Goal: Task Accomplishment & Management: Use online tool/utility

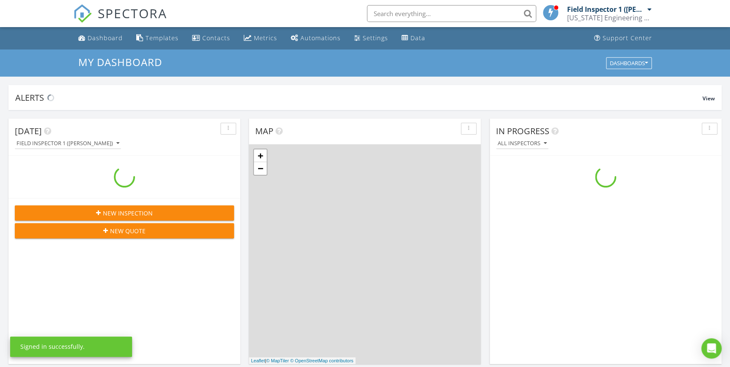
scroll to position [783, 742]
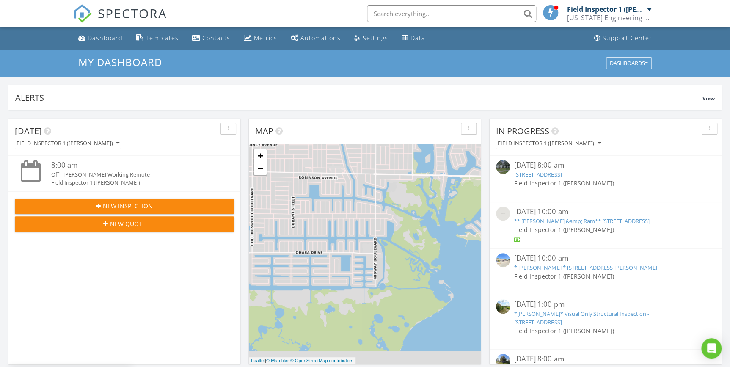
click at [440, 13] on input "text" at bounding box center [451, 13] width 169 height 17
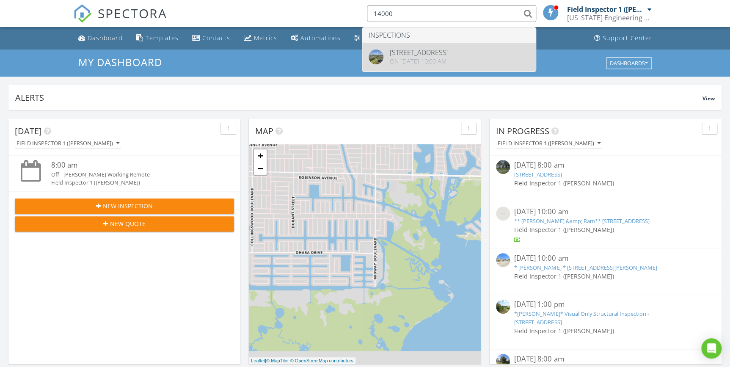
type input "14000"
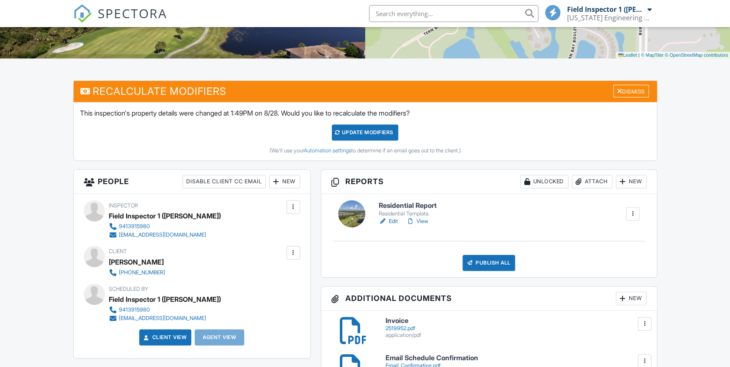
scroll to position [192, 0]
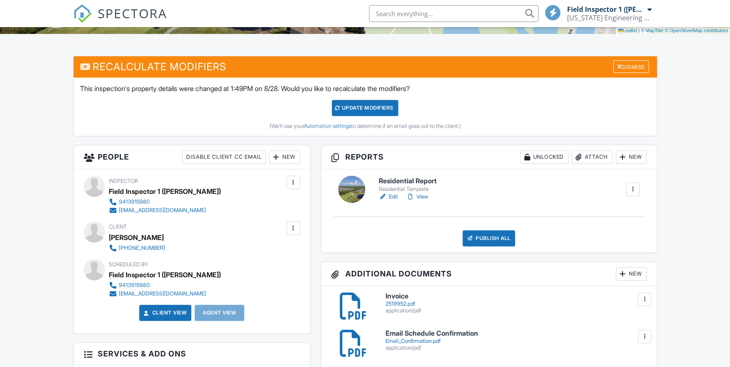
click at [393, 195] on link "Edit" at bounding box center [388, 197] width 19 height 8
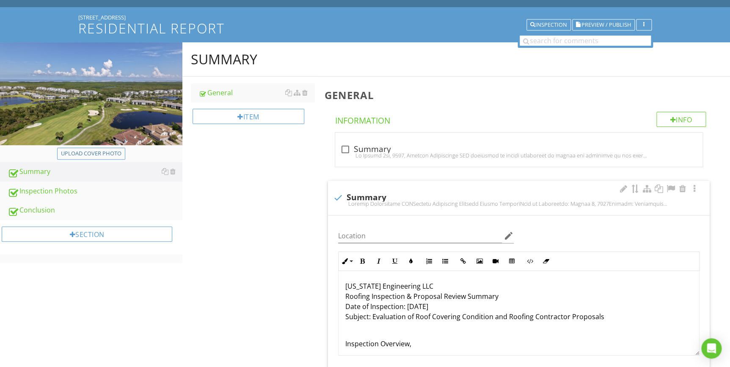
scroll to position [182, 0]
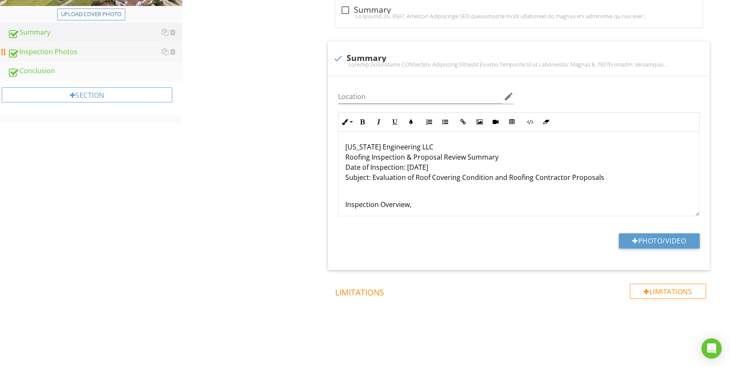
click at [90, 49] on div "Inspection Photos" at bounding box center [95, 52] width 175 height 11
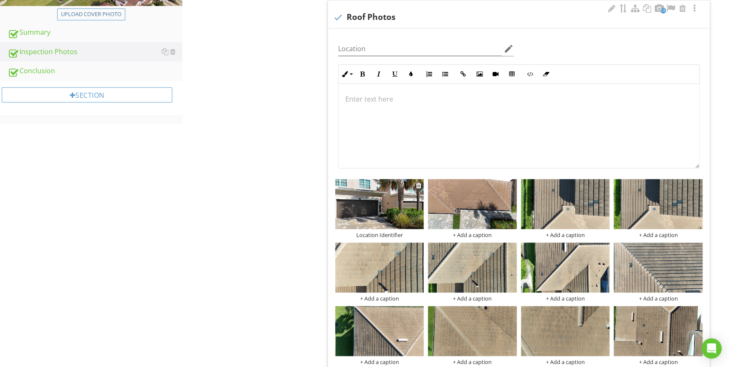
click at [384, 212] on img at bounding box center [379, 204] width 89 height 50
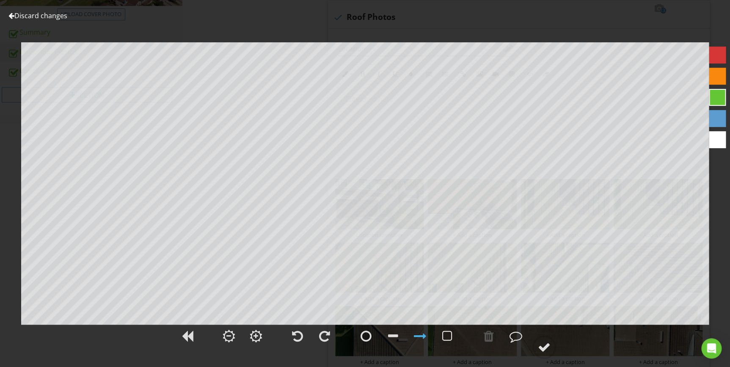
click at [54, 18] on link "Discard changes" at bounding box center [37, 15] width 59 height 9
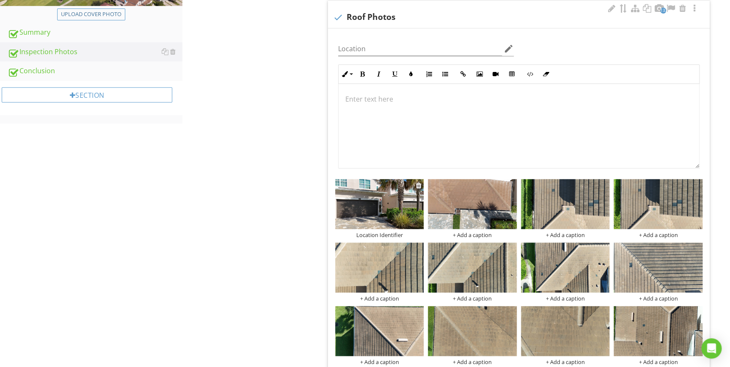
click at [393, 233] on div "Location Identifier" at bounding box center [379, 235] width 89 height 7
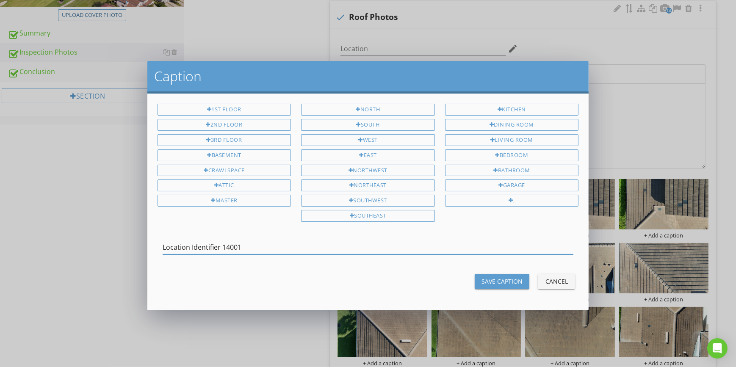
type input "Location Identifier 14001"
click at [501, 277] on div "Save Caption" at bounding box center [501, 281] width 41 height 9
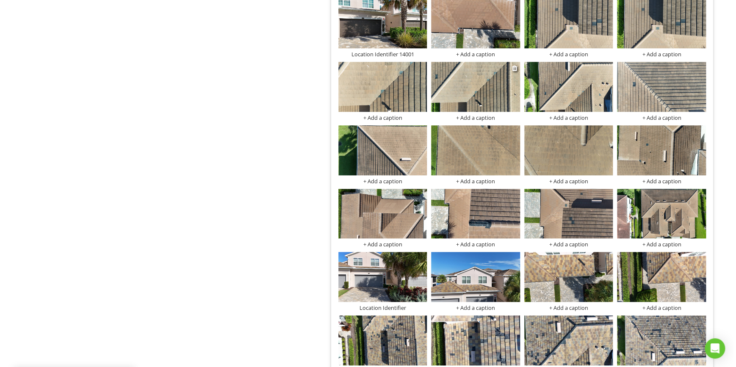
scroll to position [374, 0]
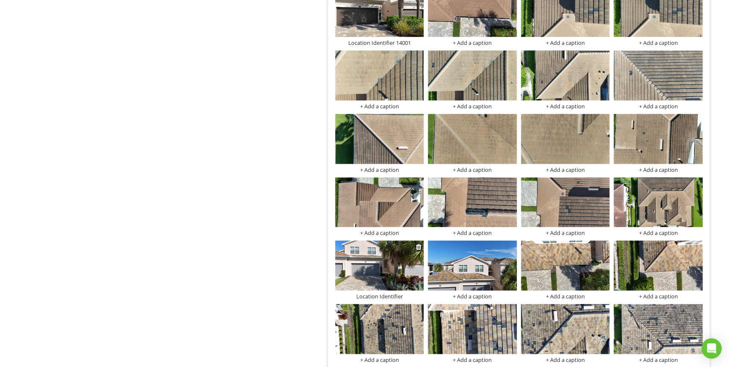
click at [385, 276] on img at bounding box center [379, 265] width 89 height 50
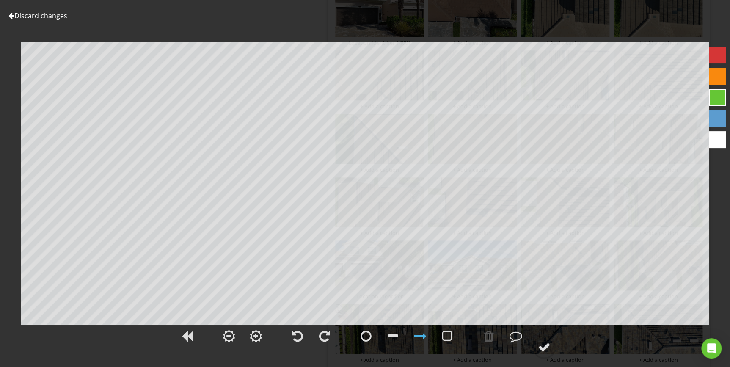
click at [63, 14] on link "Discard changes" at bounding box center [37, 15] width 59 height 9
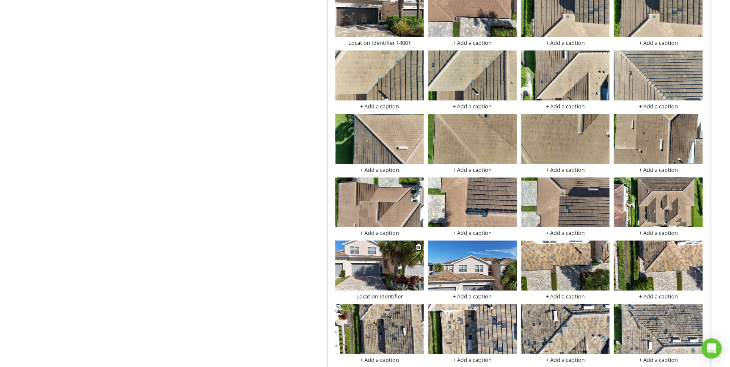
click at [381, 274] on img at bounding box center [379, 265] width 89 height 50
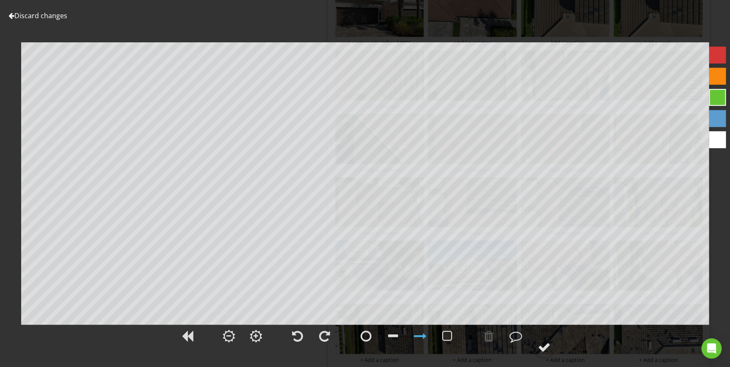
click at [54, 16] on link "Discard changes" at bounding box center [37, 15] width 59 height 9
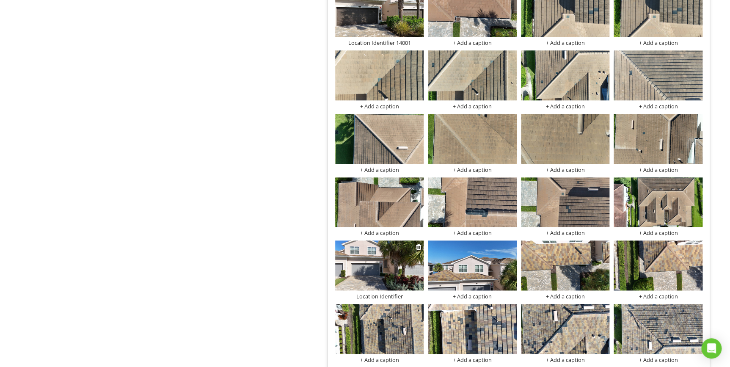
click at [397, 293] on div "Location Identifier" at bounding box center [379, 296] width 89 height 7
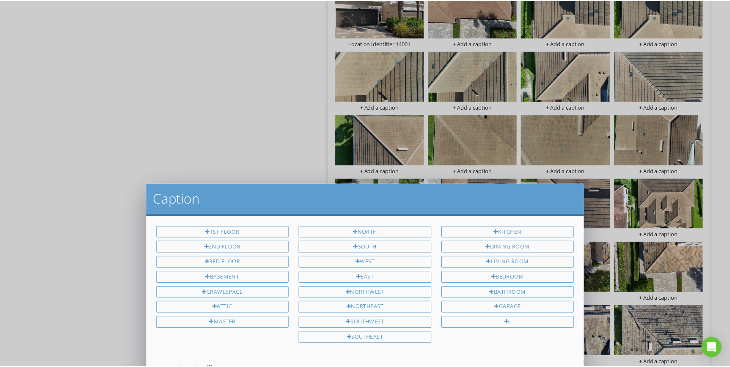
scroll to position [0, 0]
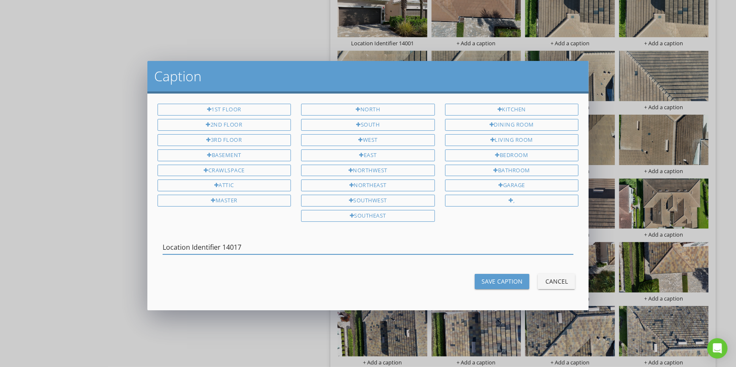
type input "Location Identifier 14017"
click at [491, 279] on div "Save Caption" at bounding box center [501, 281] width 41 height 9
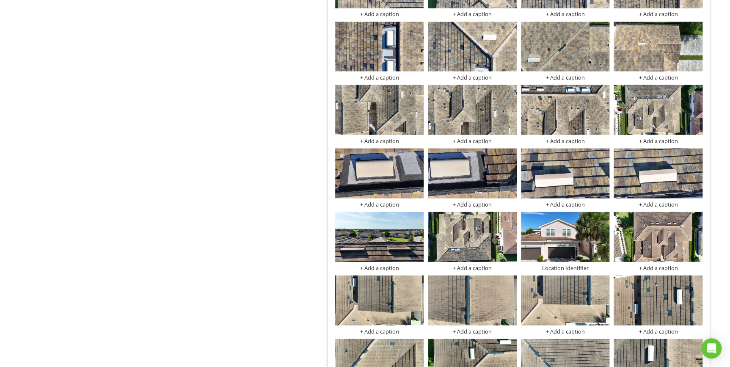
scroll to position [797, 0]
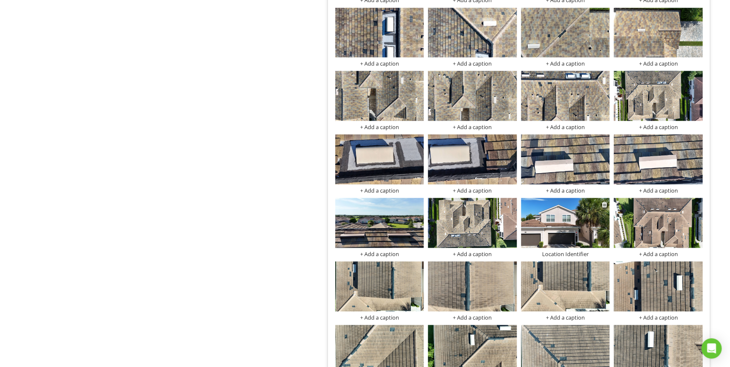
click at [556, 231] on img at bounding box center [565, 223] width 89 height 50
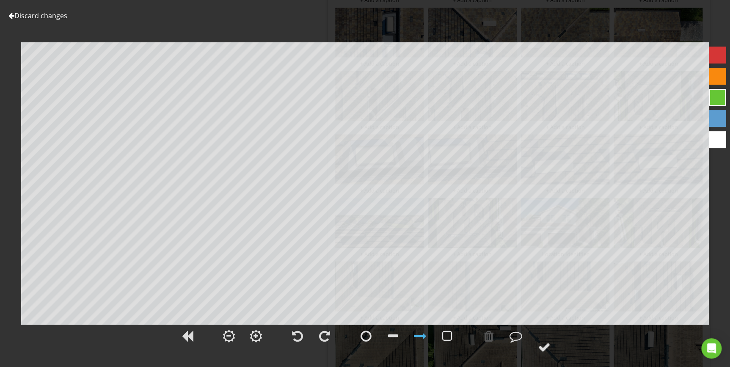
click at [50, 12] on link "Discard changes" at bounding box center [37, 15] width 59 height 9
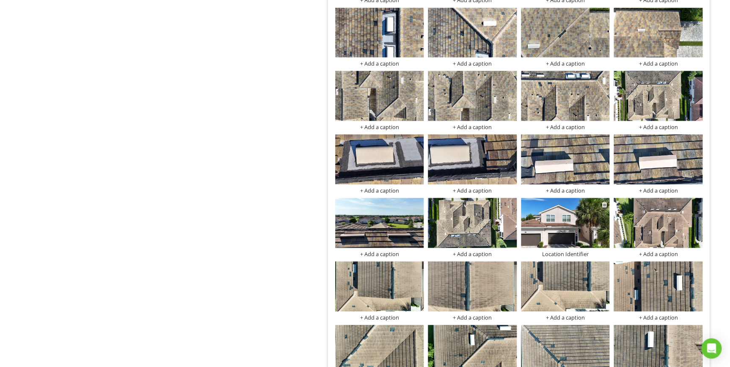
click at [584, 250] on div "Location Identifier" at bounding box center [565, 253] width 89 height 7
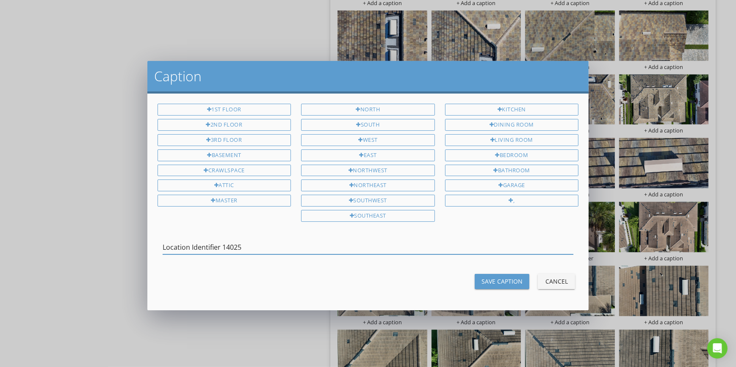
type input "Location Identifier 14025"
click at [510, 279] on div "Save Caption" at bounding box center [501, 281] width 41 height 9
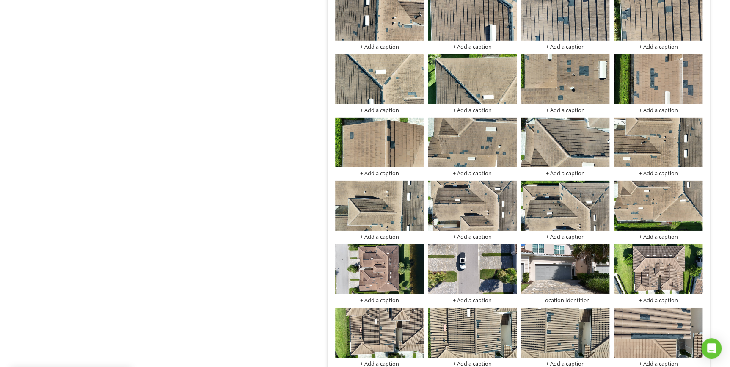
scroll to position [1259, 0]
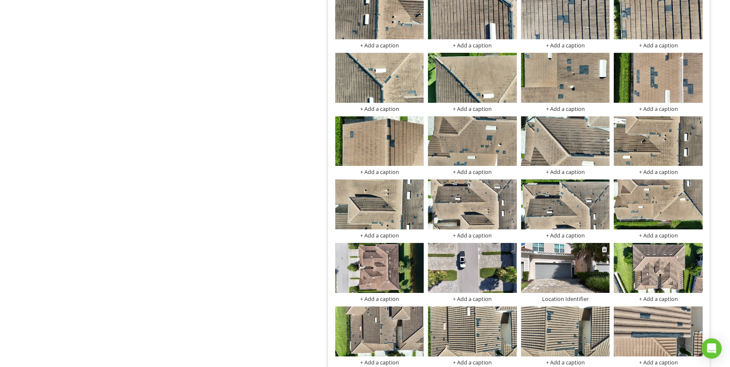
click at [543, 273] on img at bounding box center [565, 268] width 89 height 50
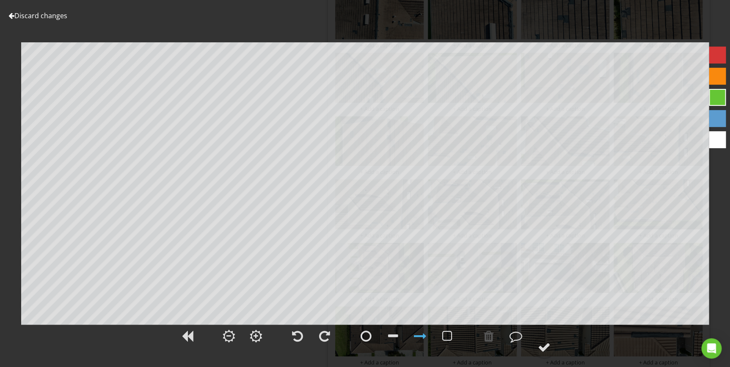
click at [60, 18] on link "Discard changes" at bounding box center [37, 15] width 59 height 9
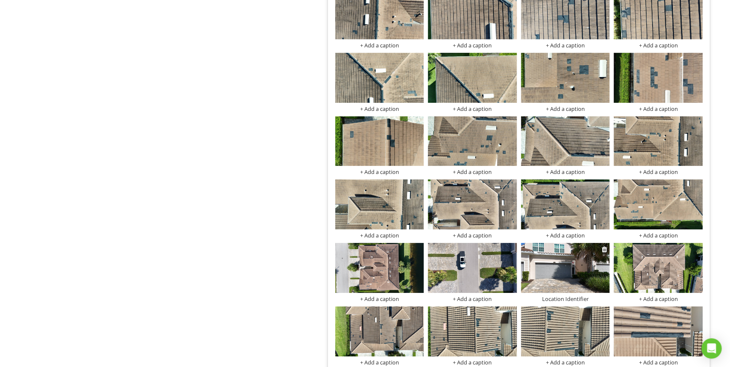
click at [577, 295] on div "Location Identifier" at bounding box center [565, 298] width 89 height 7
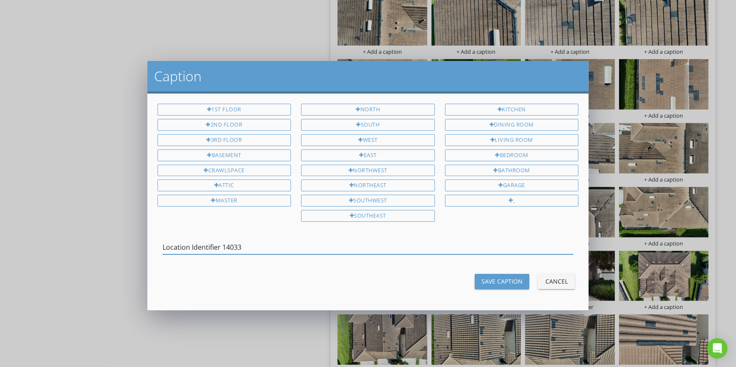
type input "Location Identifier 14033"
click at [496, 277] on div "Save Caption" at bounding box center [501, 281] width 41 height 9
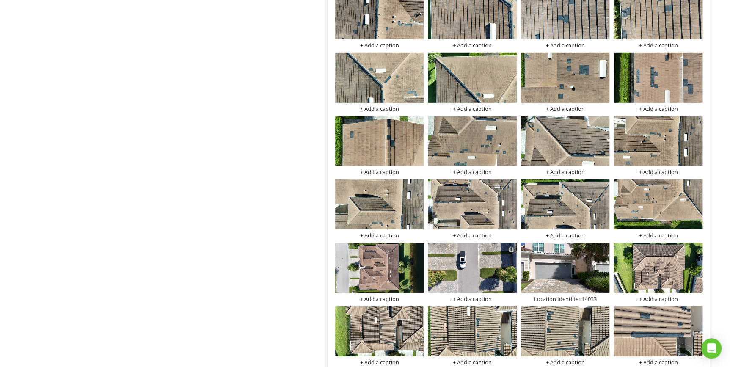
click at [510, 246] on div at bounding box center [512, 249] width 6 height 7
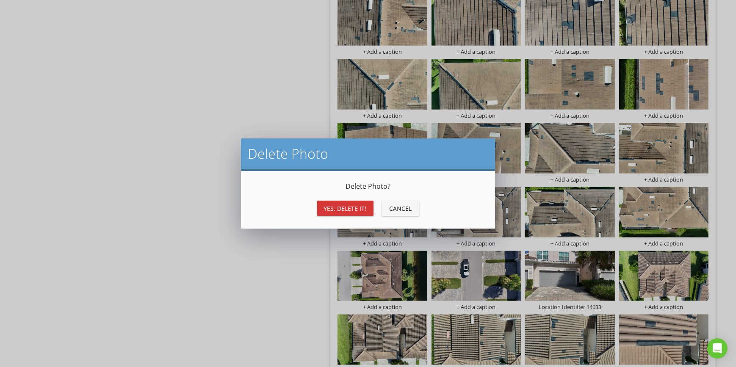
click at [358, 210] on div "Yes, Delete it!" at bounding box center [345, 208] width 43 height 9
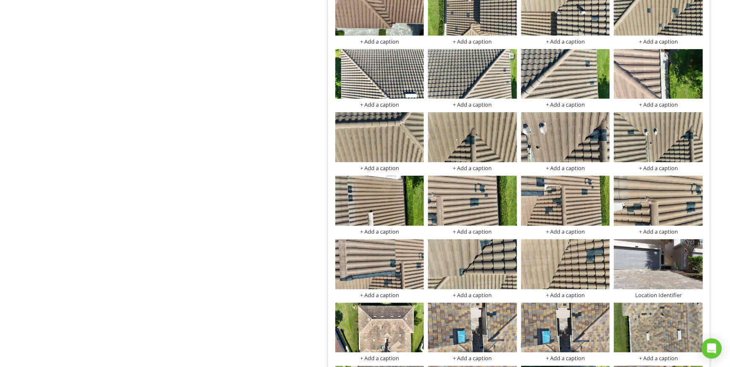
scroll to position [1643, 0]
click at [647, 269] on img at bounding box center [658, 264] width 89 height 50
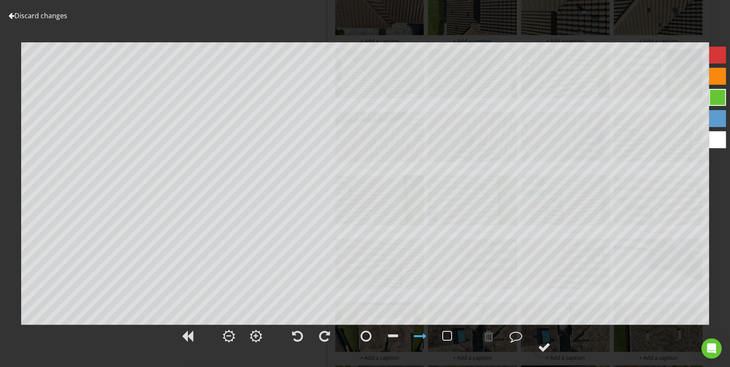
click at [44, 14] on link "Discard changes" at bounding box center [37, 15] width 59 height 9
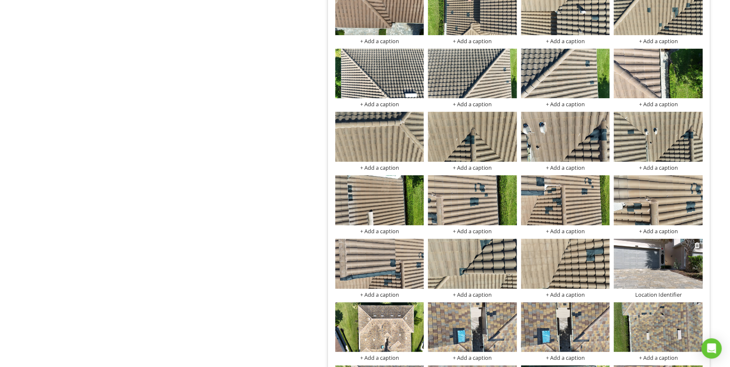
click at [679, 291] on div "Location Identifier" at bounding box center [658, 294] width 89 height 7
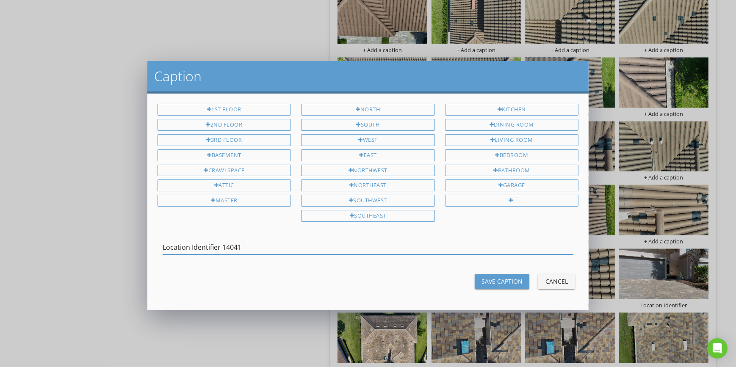
type input "Location Identifier 14041"
click at [501, 277] on div "Save Caption" at bounding box center [501, 281] width 41 height 9
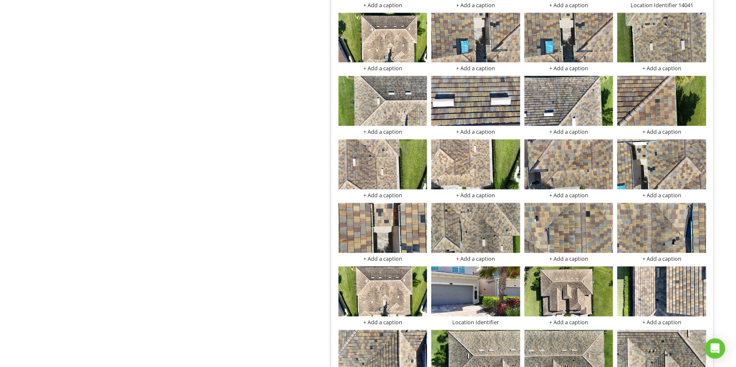
scroll to position [1951, 0]
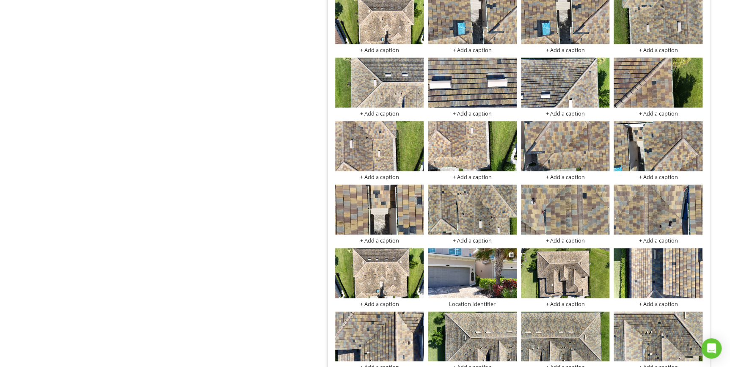
click at [453, 263] on img at bounding box center [472, 273] width 89 height 50
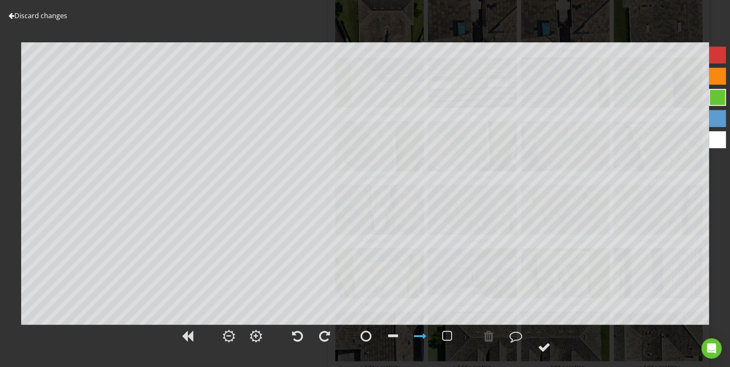
click at [54, 17] on link "Discard changes" at bounding box center [37, 15] width 59 height 9
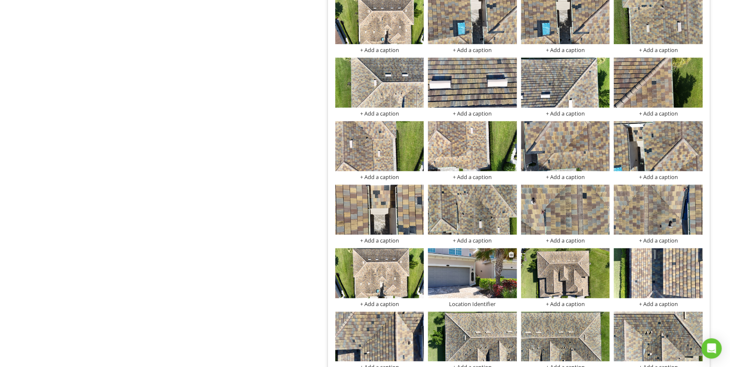
click at [502, 300] on div "Location Identifier" at bounding box center [472, 303] width 89 height 7
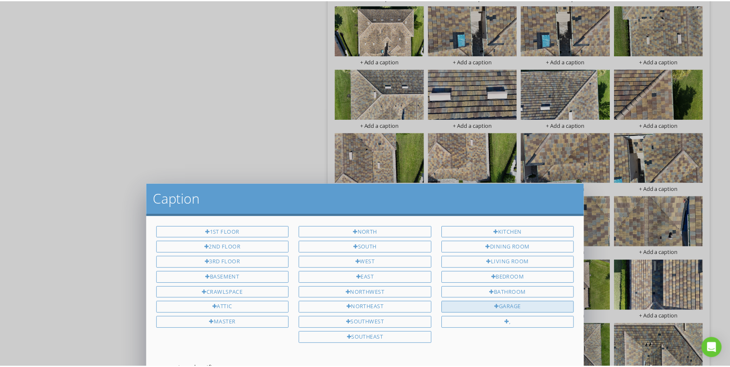
scroll to position [0, 0]
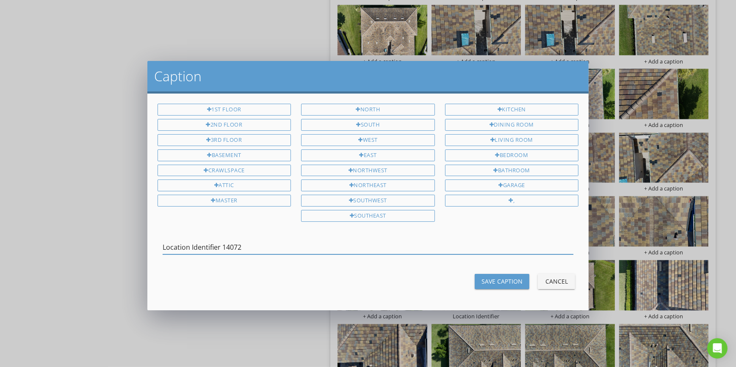
type input "Location Identifier 14072"
click at [491, 280] on div "Save Caption" at bounding box center [501, 281] width 41 height 9
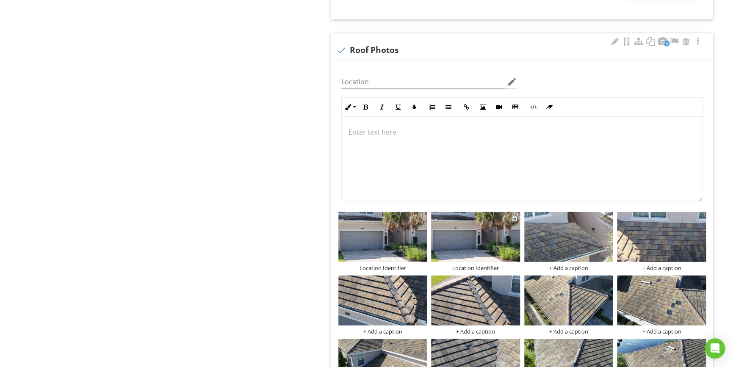
scroll to position [2490, 0]
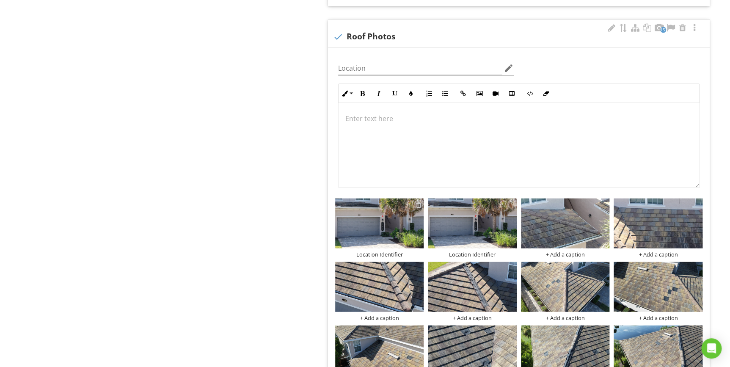
click at [418, 201] on div at bounding box center [419, 204] width 6 height 7
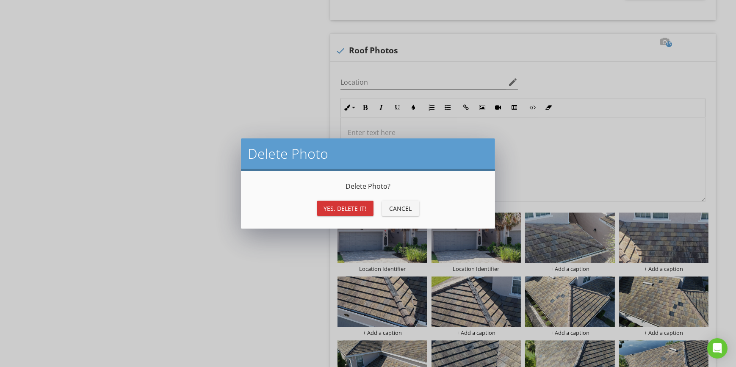
click at [354, 208] on div "Yes, Delete it!" at bounding box center [345, 208] width 43 height 9
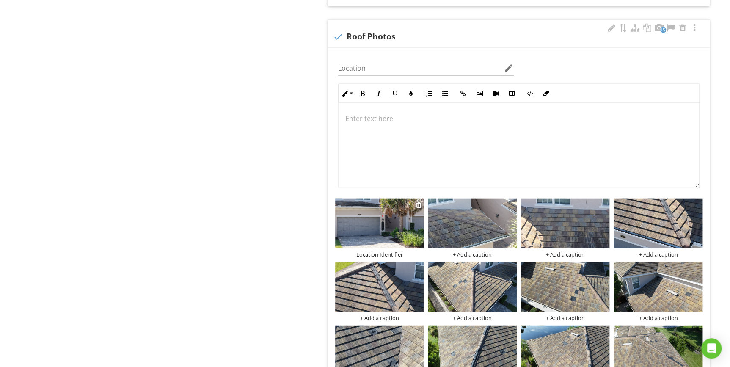
click at [382, 223] on img at bounding box center [379, 223] width 89 height 50
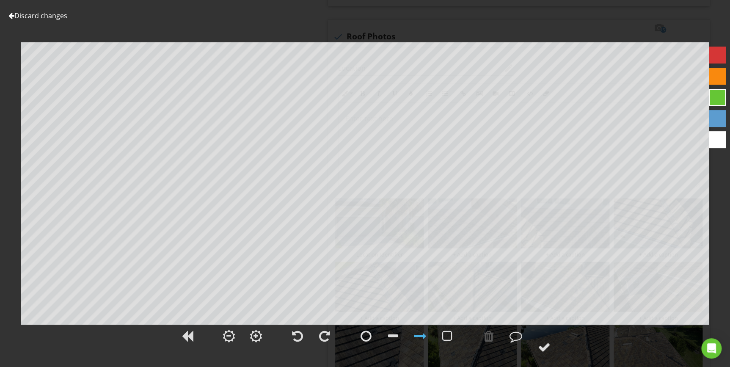
click at [54, 19] on link "Discard changes" at bounding box center [37, 15] width 59 height 9
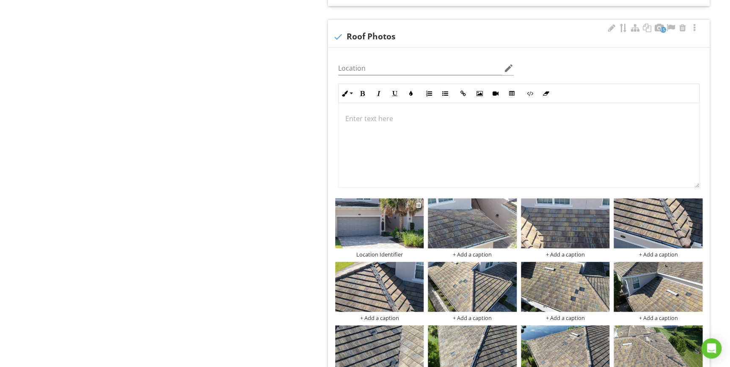
click at [403, 251] on div "Location Identifier" at bounding box center [379, 254] width 89 height 7
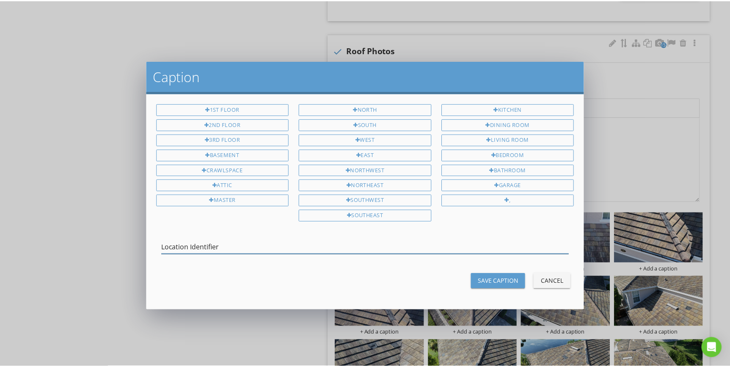
scroll to position [0, 0]
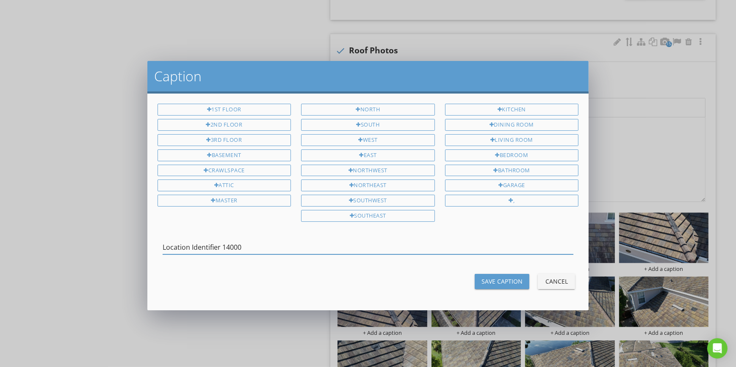
type input "Location Identifier 14000"
click at [497, 277] on div "Save Caption" at bounding box center [501, 281] width 41 height 9
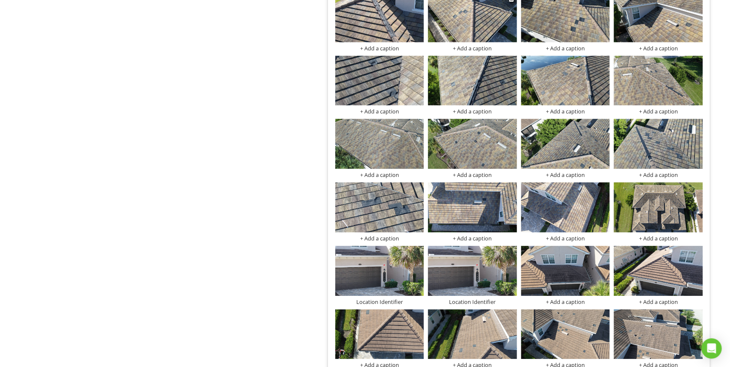
scroll to position [2798, 0]
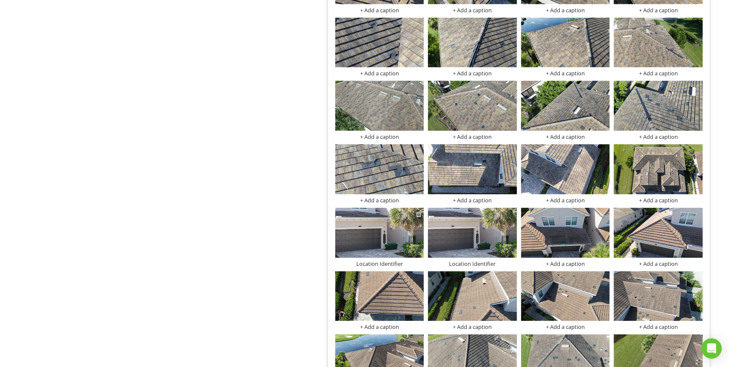
click at [417, 211] on div at bounding box center [419, 214] width 6 height 7
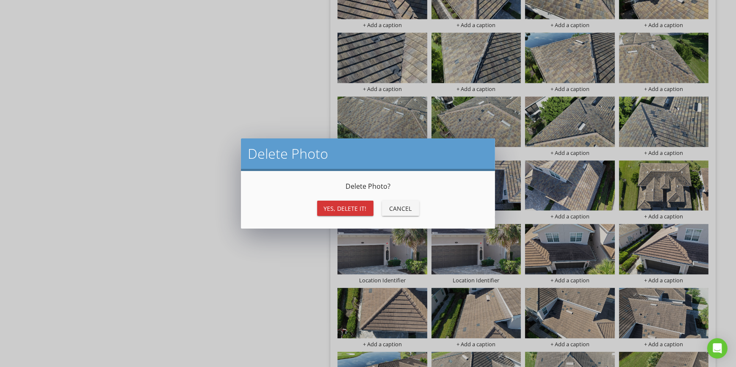
click at [355, 208] on div "Yes, Delete it!" at bounding box center [345, 208] width 43 height 9
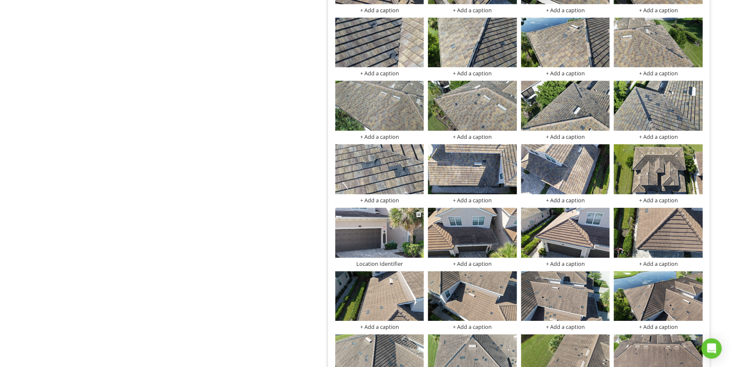
click at [384, 228] on img at bounding box center [379, 233] width 89 height 50
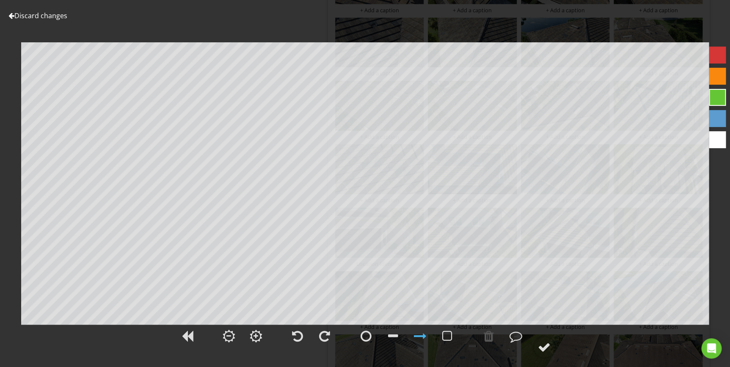
click at [49, 18] on link "Discard changes" at bounding box center [37, 15] width 59 height 9
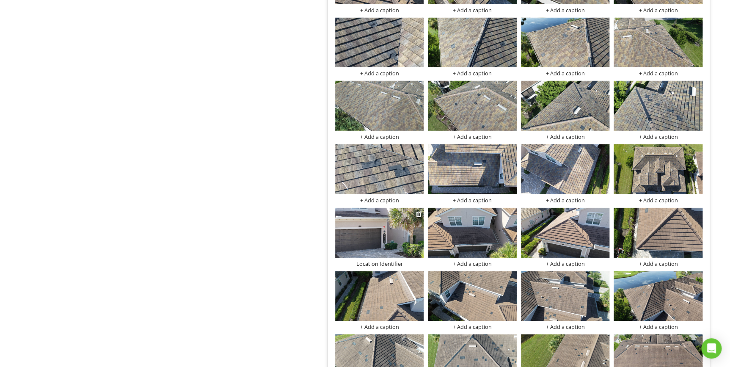
click at [406, 260] on div "Location Identifier" at bounding box center [379, 263] width 89 height 7
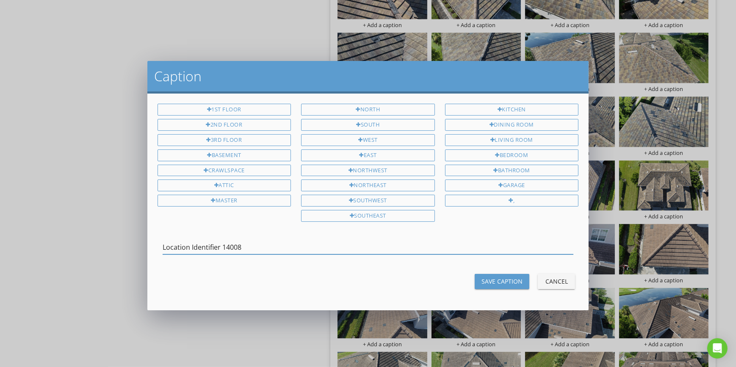
type input "Location Identifier 14008"
click at [508, 277] on div "Save Caption" at bounding box center [501, 281] width 41 height 9
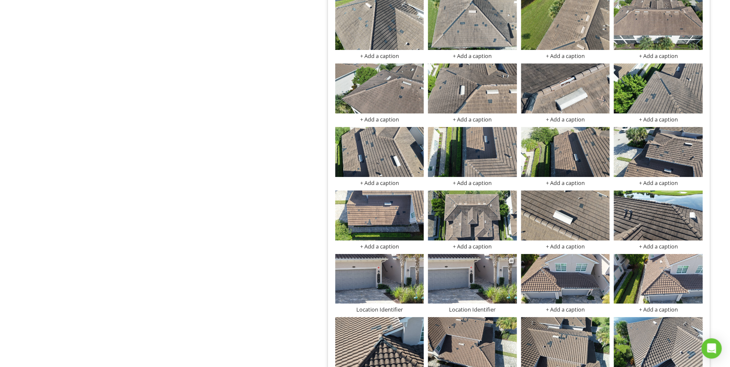
scroll to position [3144, 0]
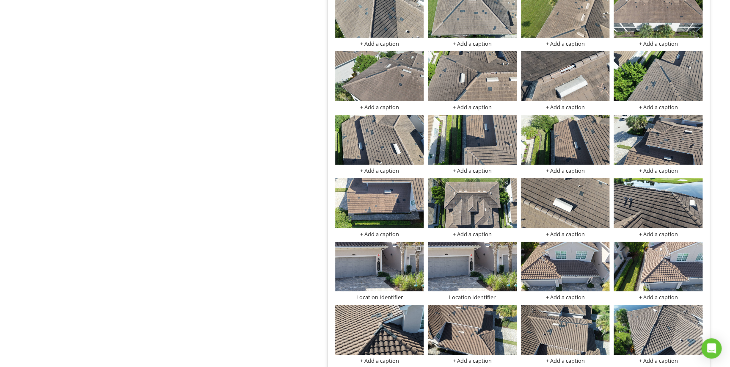
click at [416, 245] on div at bounding box center [419, 248] width 6 height 7
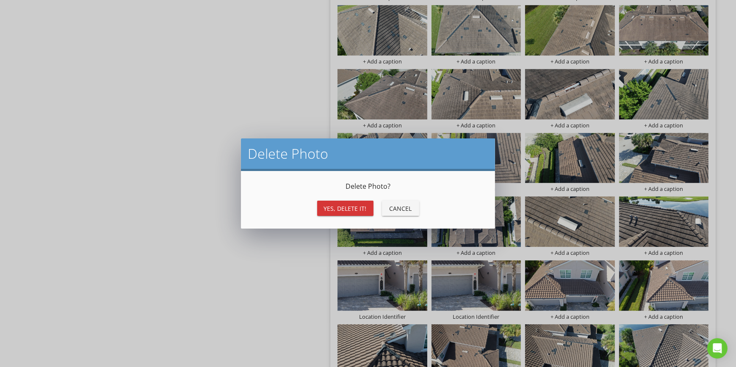
click at [355, 210] on div "Yes, Delete it!" at bounding box center [345, 208] width 43 height 9
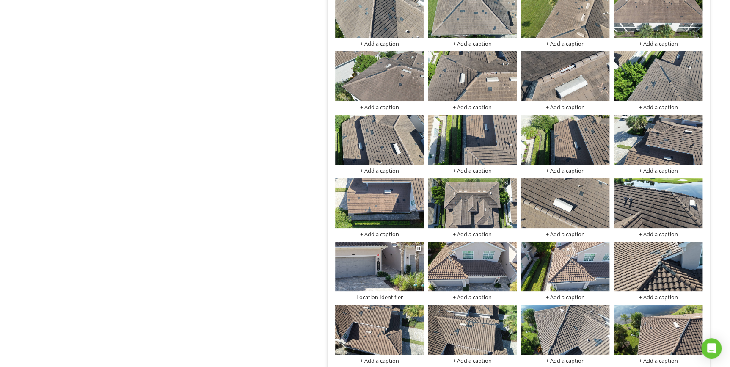
click at [394, 260] on img at bounding box center [379, 267] width 89 height 50
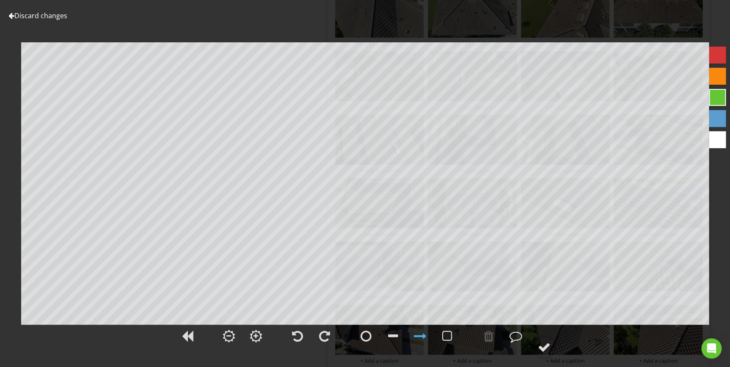
click at [34, 14] on link "Discard changes" at bounding box center [37, 15] width 59 height 9
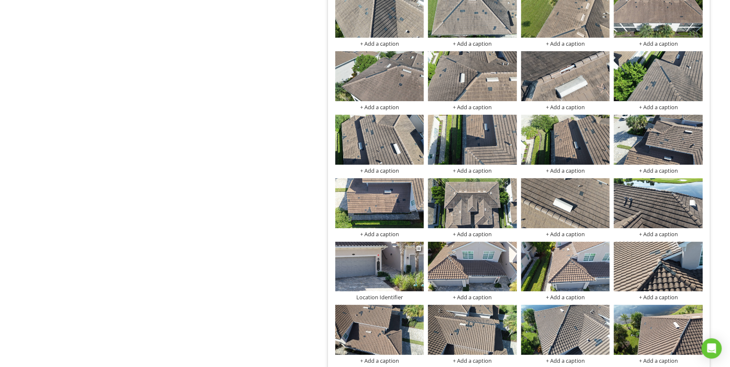
click at [389, 276] on img at bounding box center [379, 267] width 89 height 50
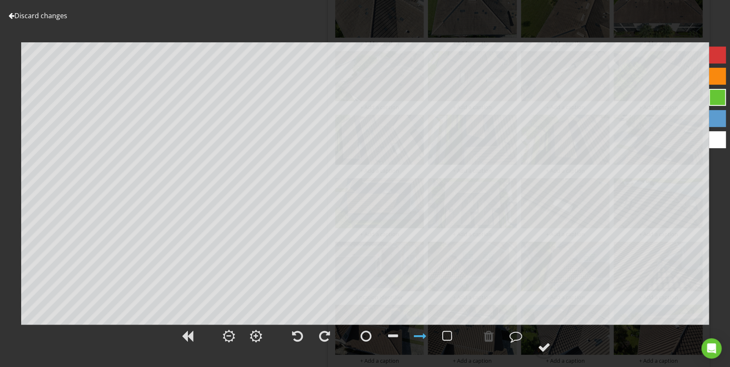
click at [60, 15] on link "Discard changes" at bounding box center [37, 15] width 59 height 9
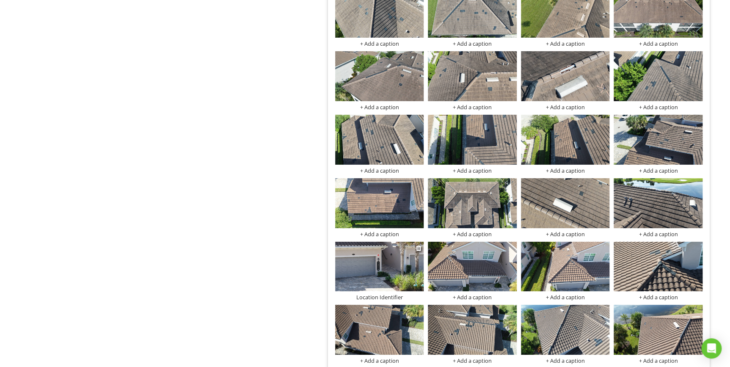
click at [397, 294] on div "Location Identifier" at bounding box center [379, 297] width 89 height 7
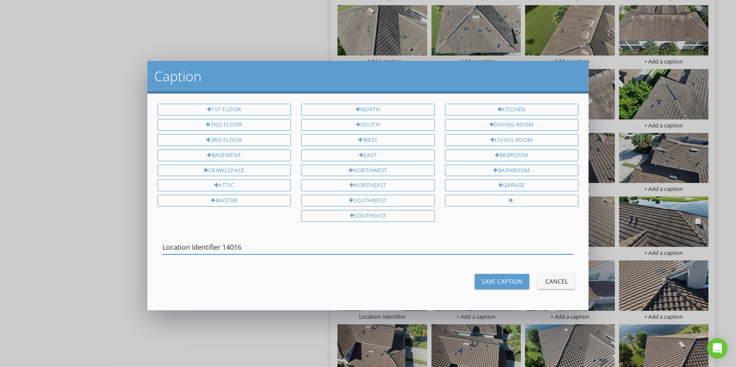
type input "Location Identifier 14016"
click at [499, 277] on div "Save Caption" at bounding box center [501, 281] width 41 height 9
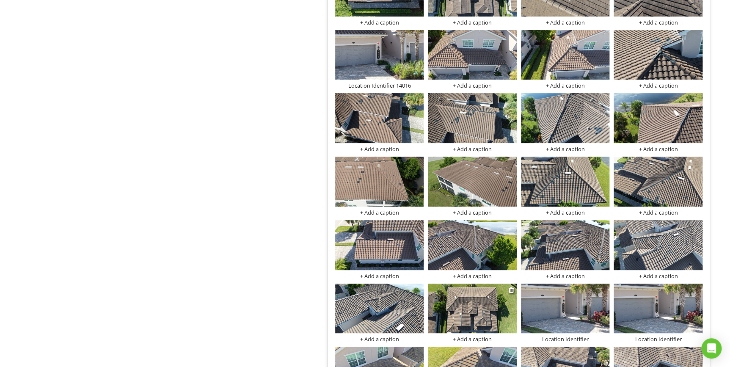
scroll to position [3375, 0]
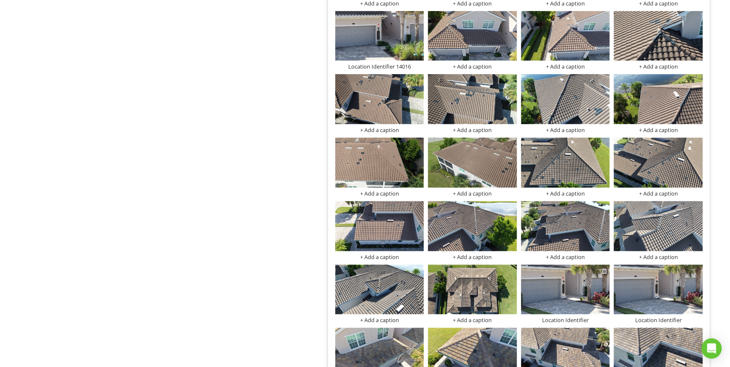
click at [602, 267] on div at bounding box center [604, 270] width 6 height 7
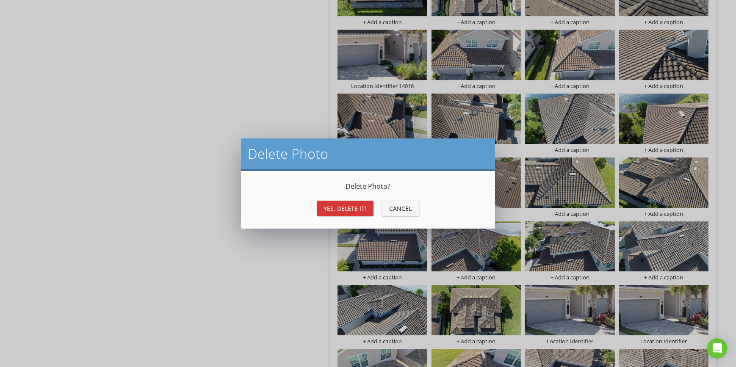
click at [342, 204] on div "Yes, Delete it!" at bounding box center [345, 208] width 43 height 9
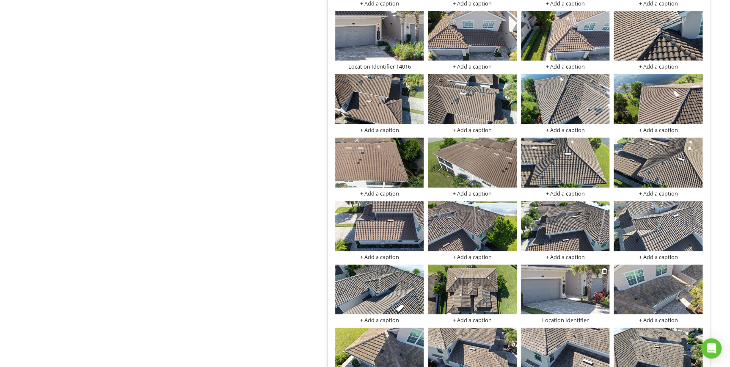
click at [584, 295] on img at bounding box center [565, 290] width 89 height 50
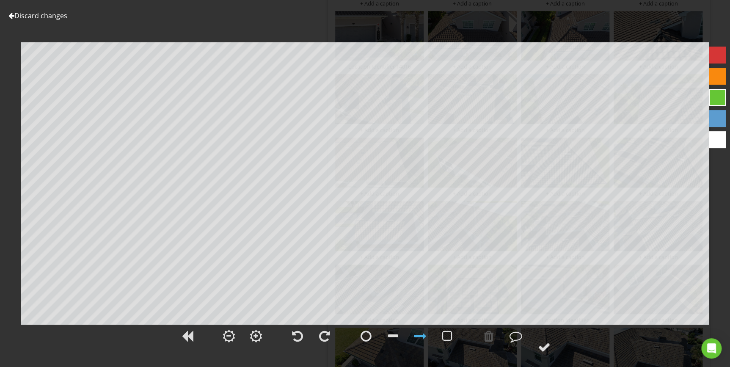
click at [52, 16] on link "Discard changes" at bounding box center [37, 15] width 59 height 9
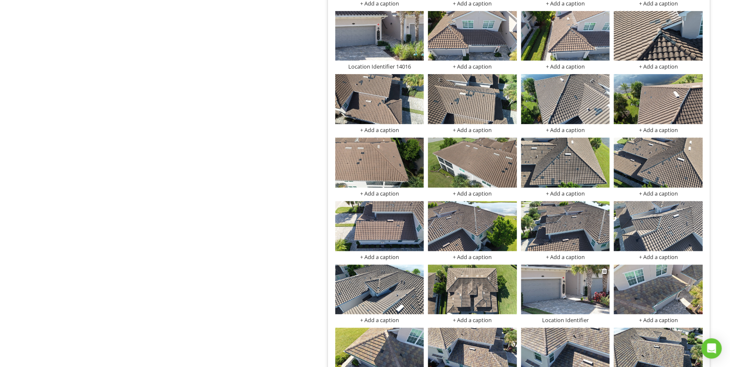
click at [590, 317] on div "Location Identifier" at bounding box center [565, 320] width 89 height 7
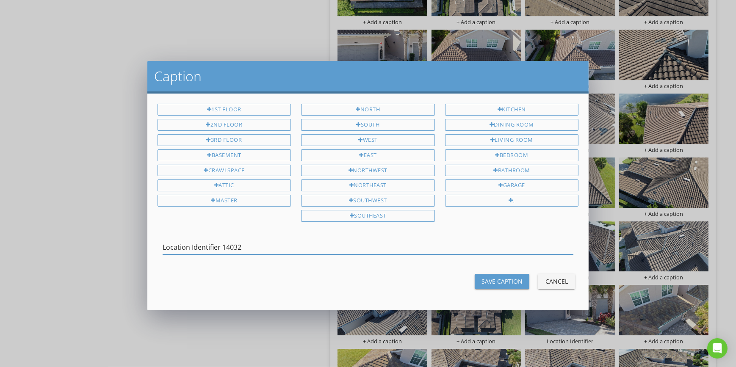
type input "Location Identifier 14032"
click at [498, 281] on div "Save Caption" at bounding box center [501, 281] width 41 height 9
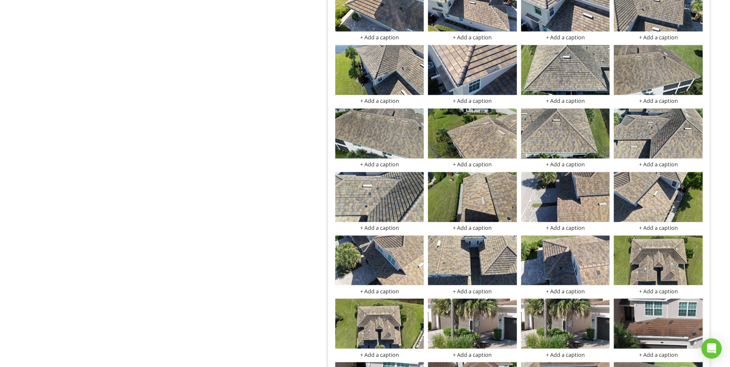
scroll to position [3760, 0]
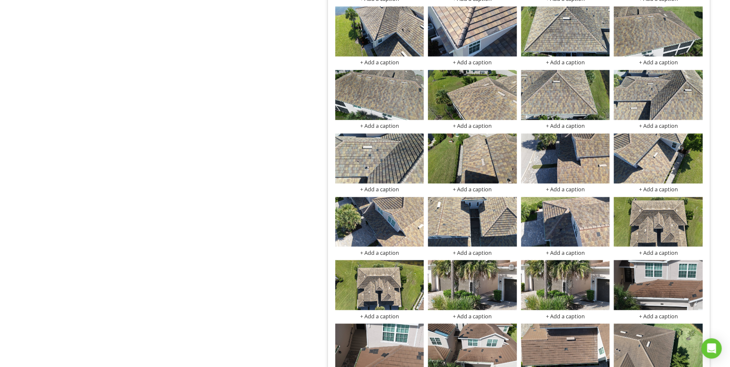
click at [511, 263] on div at bounding box center [512, 266] width 6 height 7
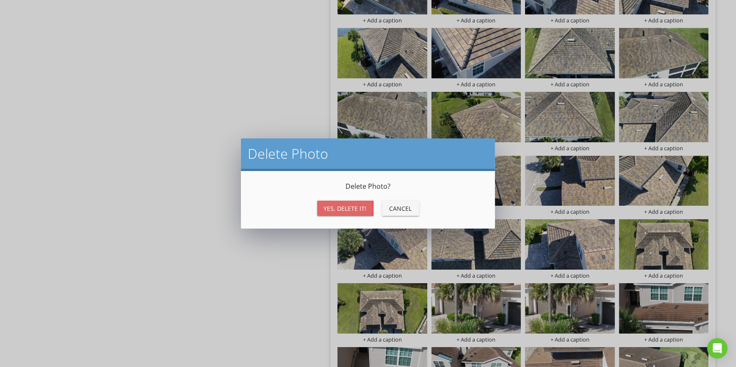
click at [360, 208] on div "Yes, Delete it!" at bounding box center [345, 208] width 43 height 9
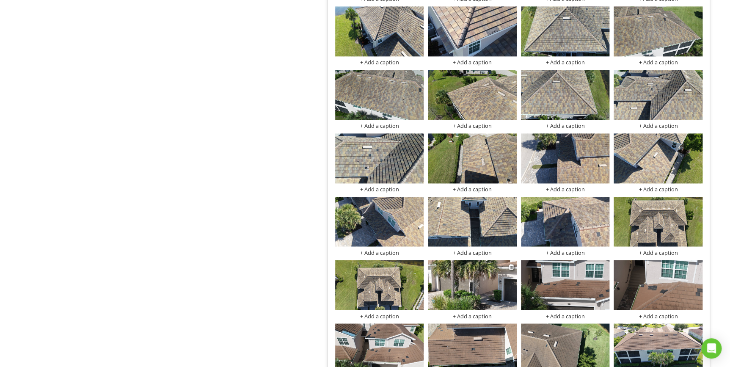
click at [491, 291] on img at bounding box center [472, 285] width 89 height 50
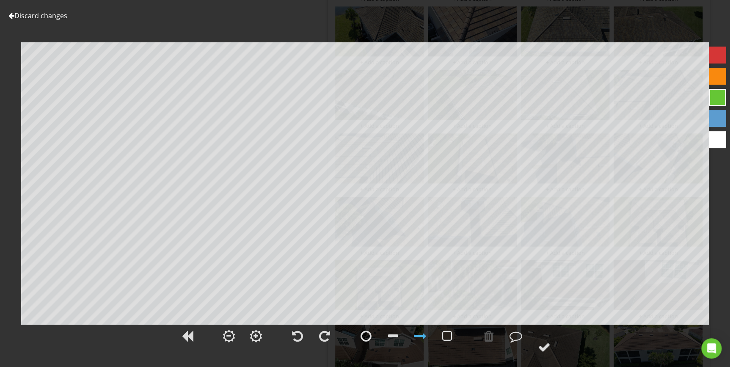
click at [62, 15] on link "Discard changes" at bounding box center [37, 15] width 59 height 9
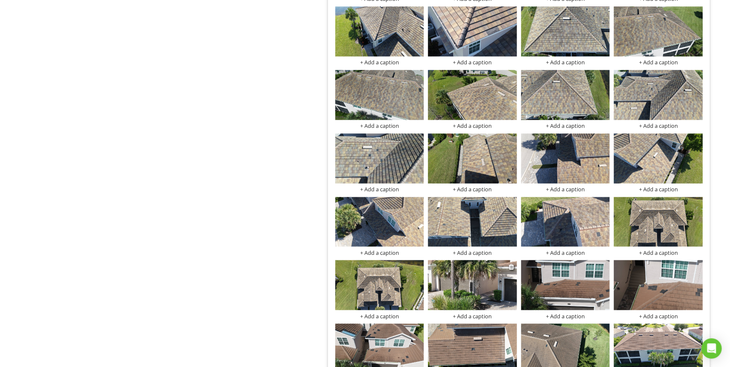
click at [468, 312] on div "+ Add a caption" at bounding box center [472, 315] width 89 height 7
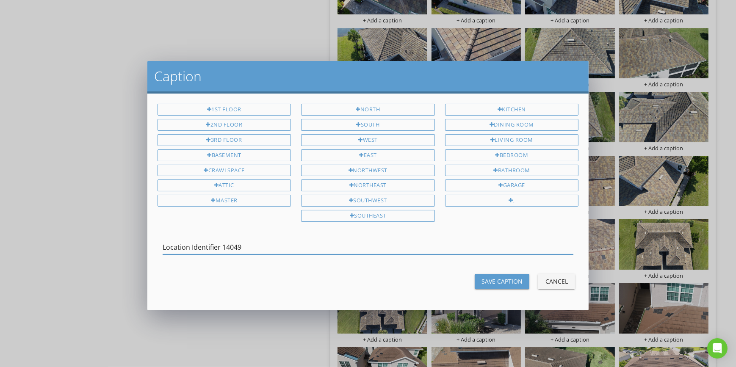
type input "Location Identifier 14049"
click at [504, 277] on div "Save Caption" at bounding box center [501, 281] width 41 height 9
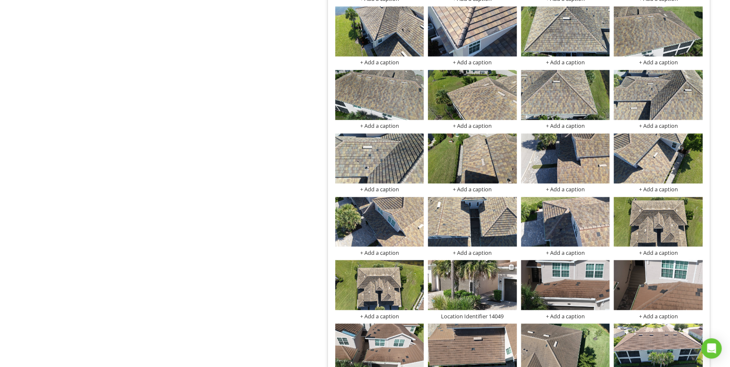
click at [485, 275] on img at bounding box center [472, 285] width 89 height 50
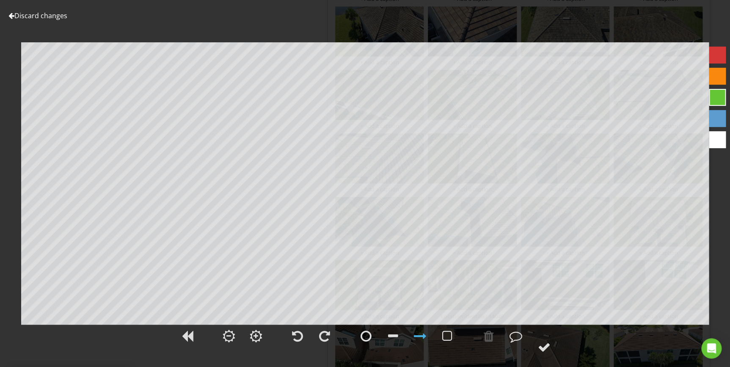
click at [58, 17] on link "Discard changes" at bounding box center [37, 15] width 59 height 9
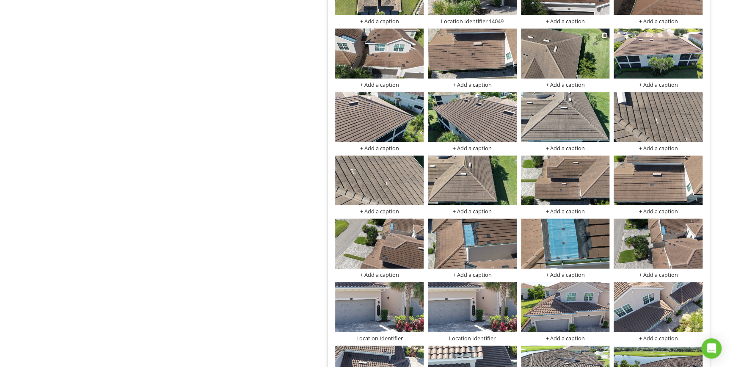
scroll to position [4067, 0]
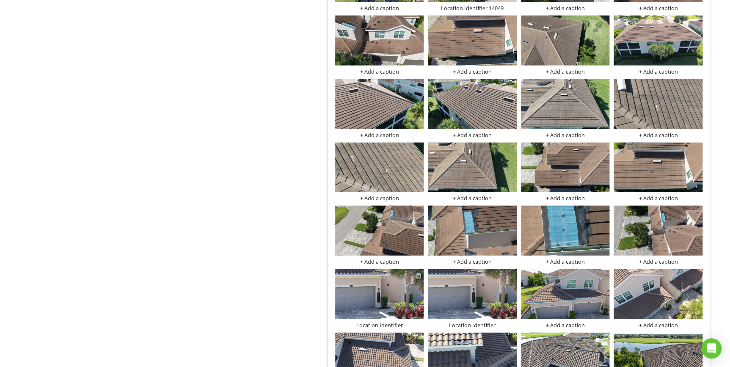
click at [419, 272] on div at bounding box center [419, 275] width 6 height 7
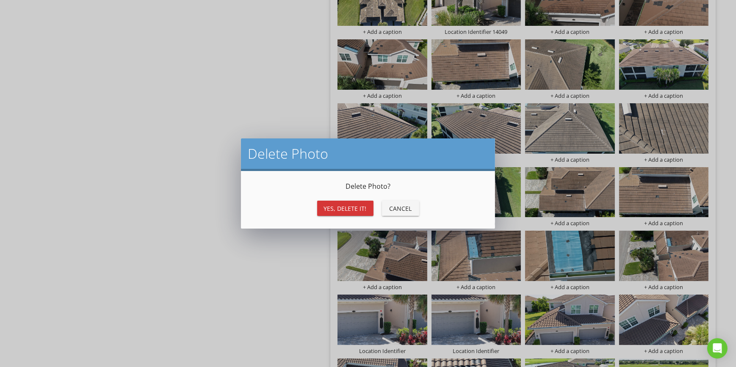
click at [339, 208] on div "Yes, Delete it!" at bounding box center [345, 208] width 43 height 9
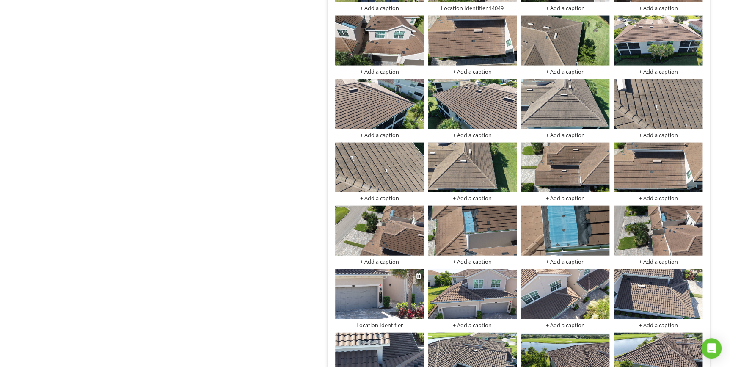
click at [365, 288] on img at bounding box center [379, 294] width 89 height 50
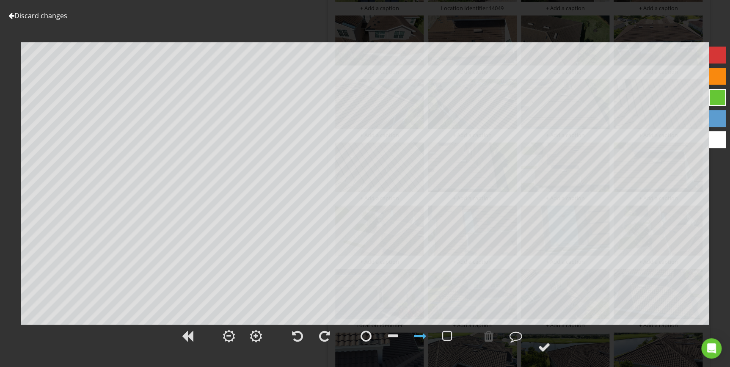
click at [44, 13] on link "Discard changes" at bounding box center [37, 15] width 59 height 9
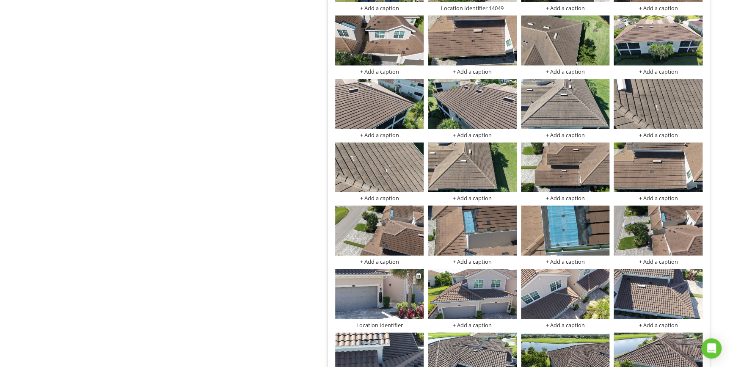
click at [389, 322] on div "Location Identifier" at bounding box center [379, 325] width 89 height 7
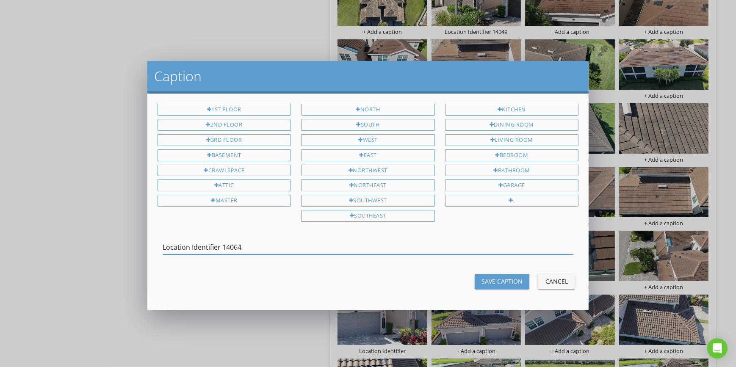
type input "Location Identifier 14064"
click at [492, 277] on div "Save Caption" at bounding box center [501, 281] width 41 height 9
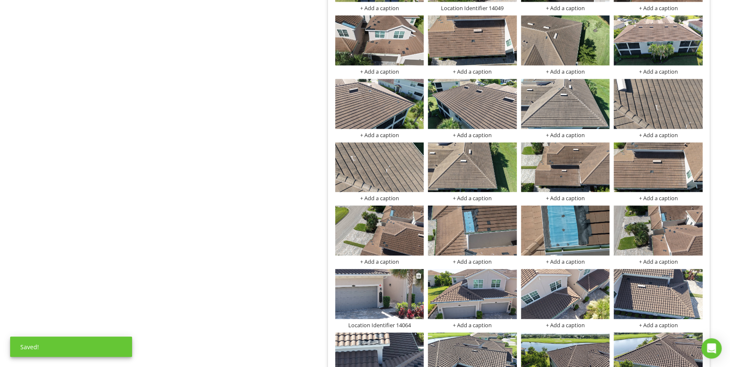
click at [402, 287] on img at bounding box center [379, 294] width 89 height 50
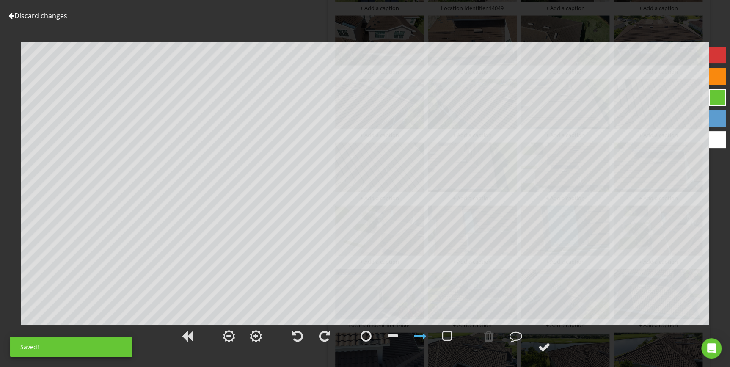
click at [39, 16] on link "Discard changes" at bounding box center [37, 15] width 59 height 9
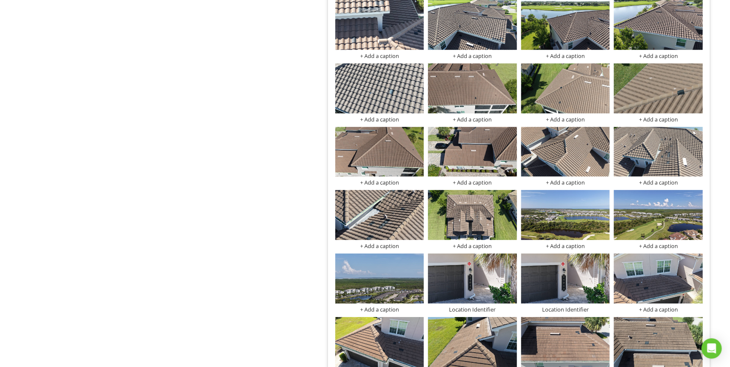
scroll to position [4414, 0]
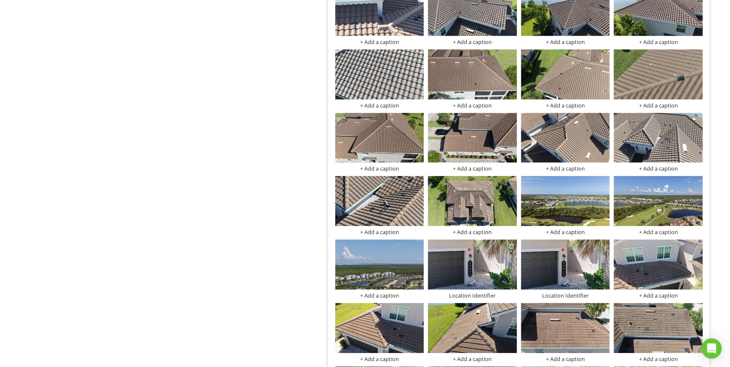
click at [510, 243] on div at bounding box center [512, 246] width 6 height 7
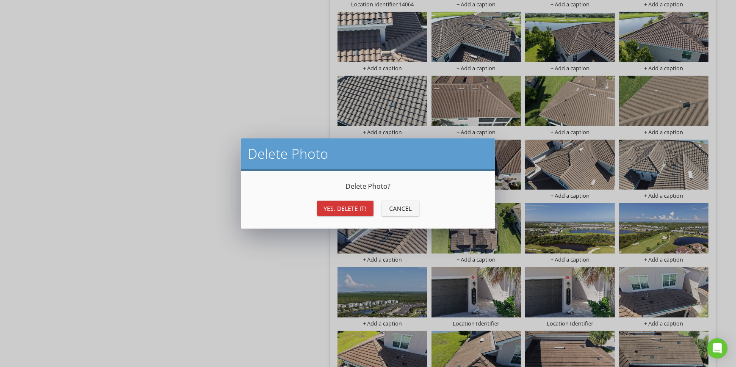
click at [354, 206] on div "Yes, Delete it!" at bounding box center [345, 208] width 43 height 9
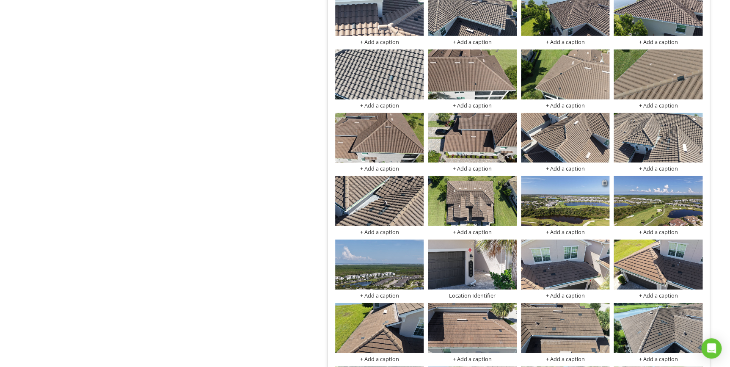
click at [605, 179] on div at bounding box center [604, 182] width 6 height 7
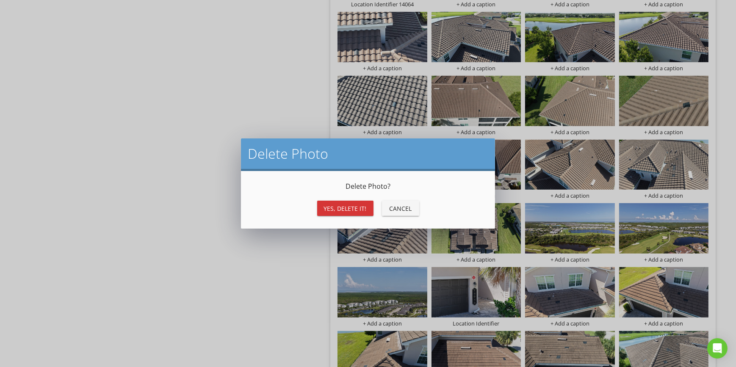
click at [357, 204] on div "Yes, Delete it!" at bounding box center [345, 208] width 43 height 9
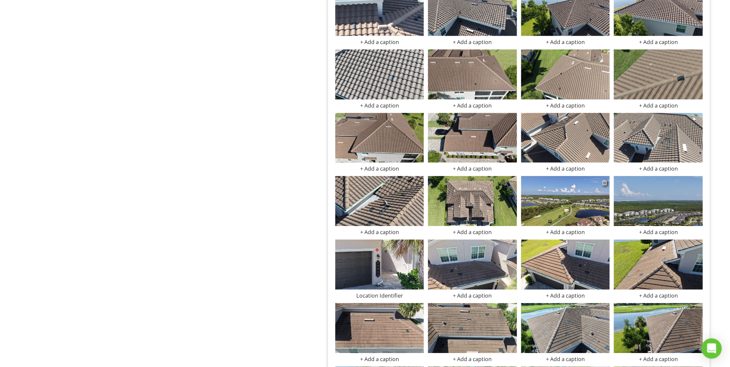
click at [602, 179] on div at bounding box center [604, 182] width 6 height 7
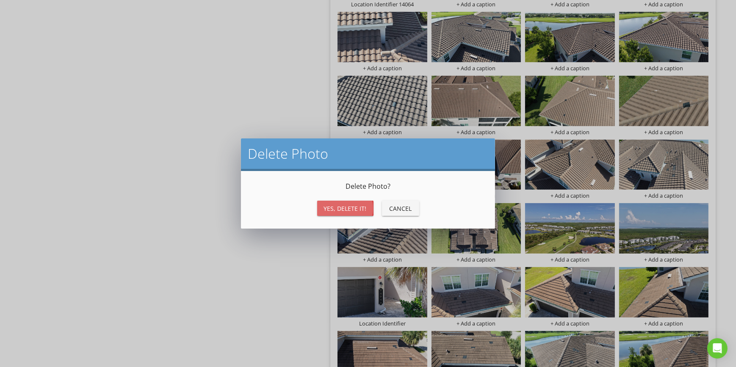
click at [340, 210] on div "Yes, Delete it!" at bounding box center [345, 208] width 43 height 9
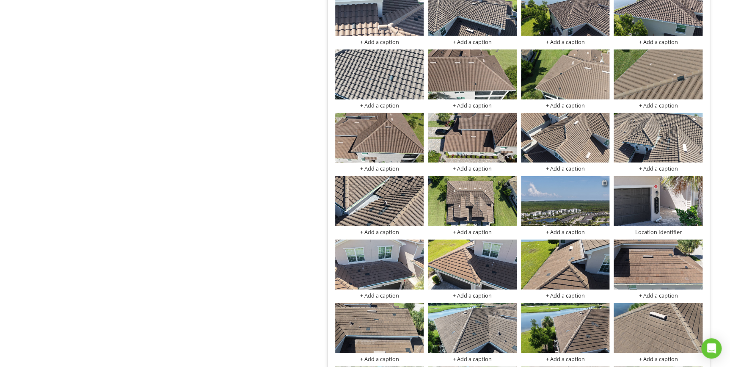
click at [603, 179] on div at bounding box center [604, 182] width 6 height 7
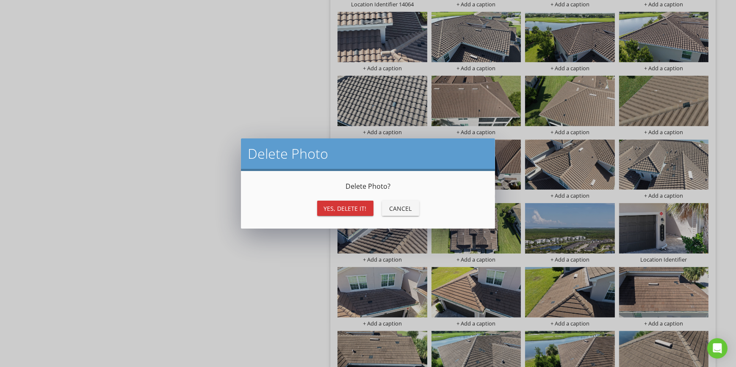
click at [358, 207] on div "Yes, Delete it!" at bounding box center [345, 208] width 43 height 9
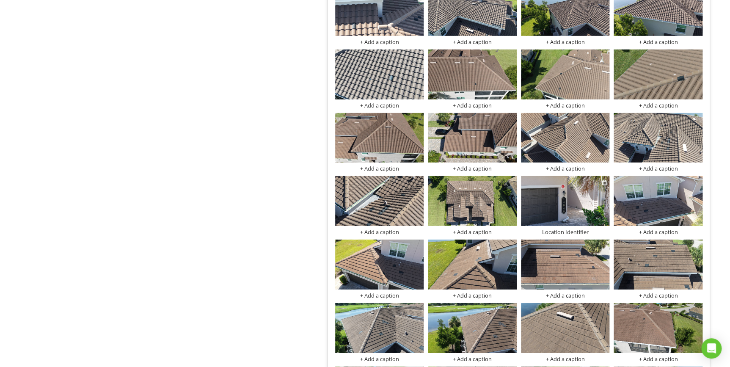
click at [561, 199] on img at bounding box center [565, 201] width 89 height 50
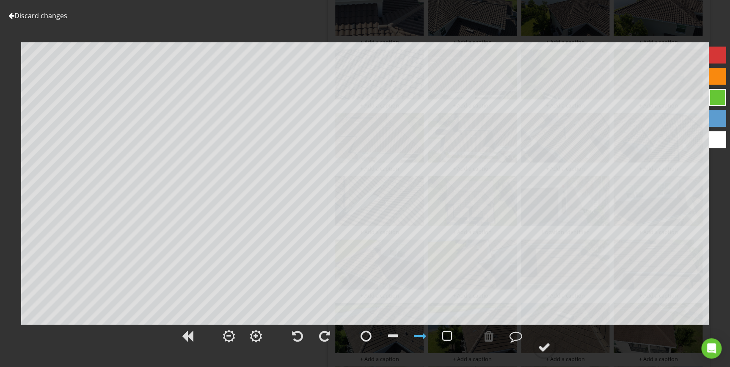
click at [55, 14] on link "Discard changes" at bounding box center [37, 15] width 59 height 9
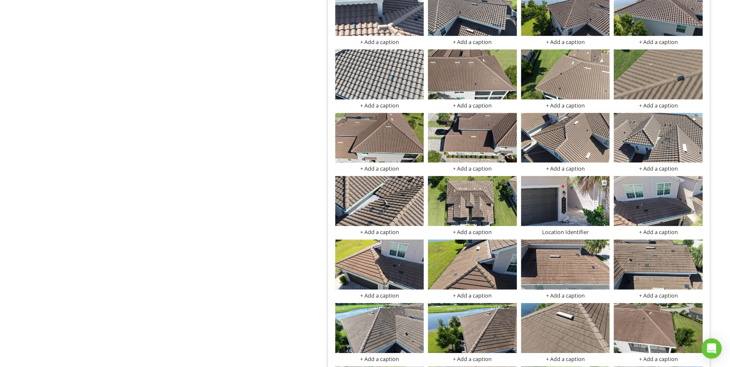
click at [585, 229] on div "Location Identifier" at bounding box center [565, 232] width 89 height 7
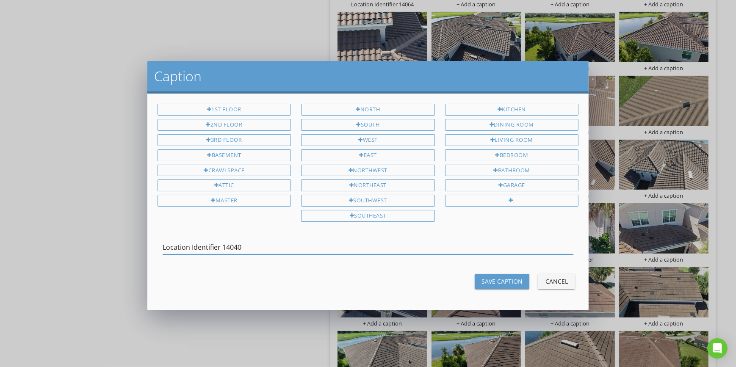
type input "Location Identifier 14040"
click at [495, 277] on div "Save Caption" at bounding box center [501, 281] width 41 height 9
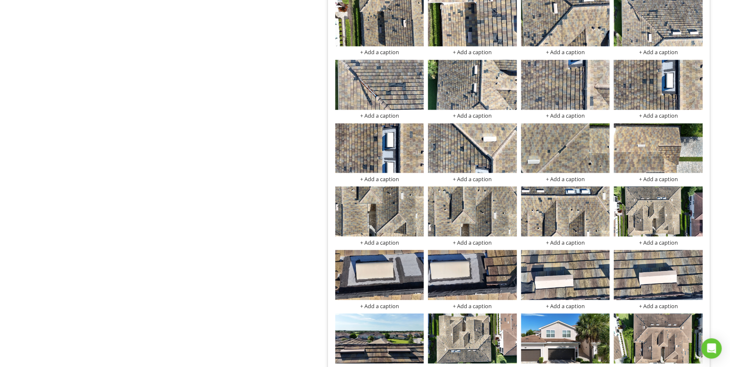
scroll to position [0, 0]
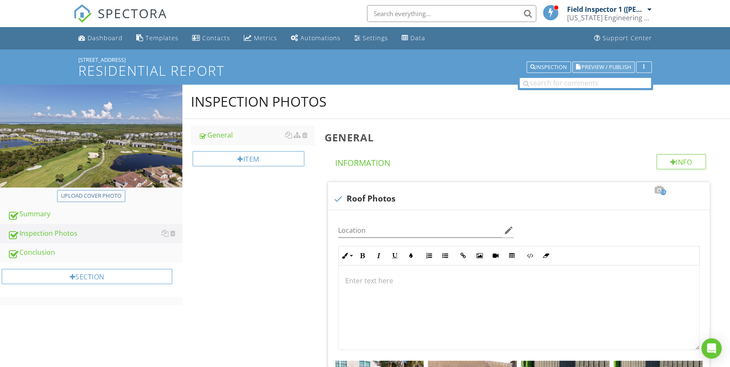
click at [605, 64] on span "Preview / Publish" at bounding box center [607, 67] width 50 height 6
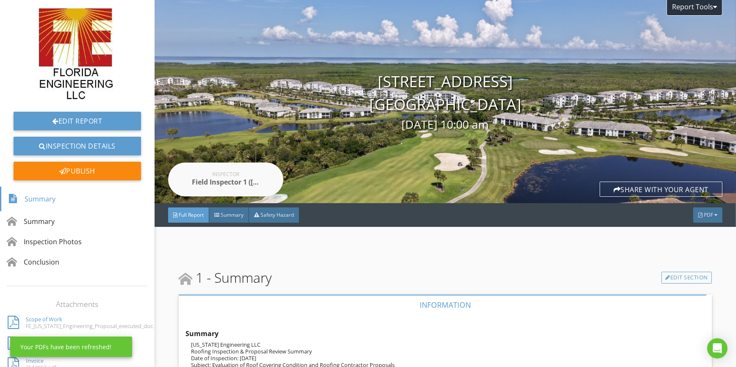
click at [703, 218] on span "PDF" at bounding box center [707, 214] width 9 height 7
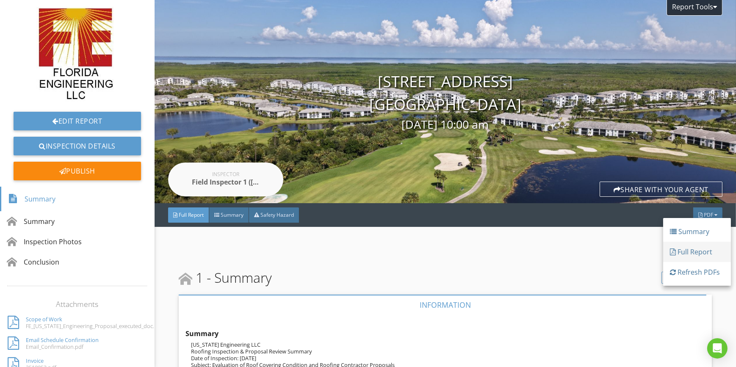
click at [687, 253] on div "Full Report" at bounding box center [697, 252] width 54 height 10
